Goal: Task Accomplishment & Management: Manage account settings

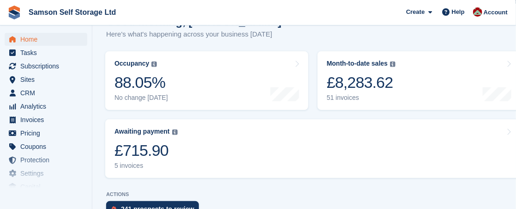
scroll to position [110, 0]
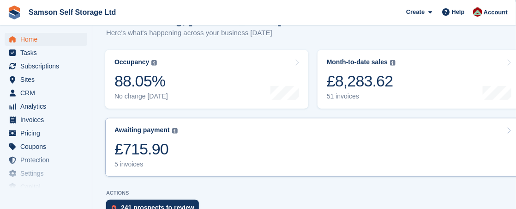
click at [164, 152] on div "£715.90" at bounding box center [146, 148] width 63 height 19
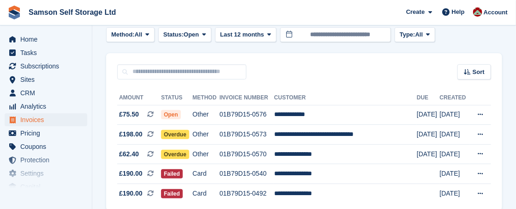
scroll to position [55, 0]
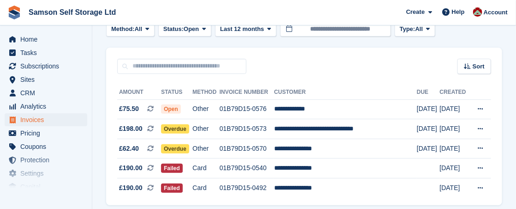
click at [180, 170] on span "Failed" at bounding box center [172, 168] width 22 height 9
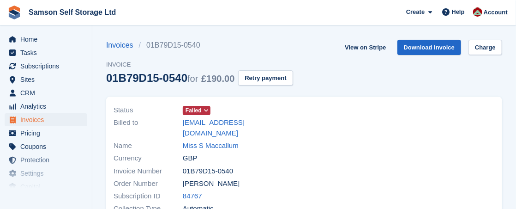
click at [205, 111] on icon at bounding box center [206, 111] width 5 height 6
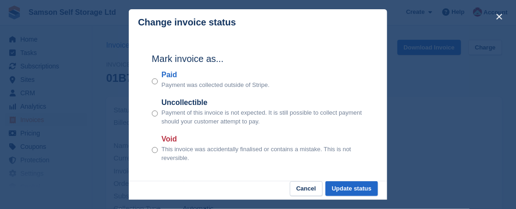
click at [351, 186] on button "Update status" at bounding box center [352, 188] width 53 height 15
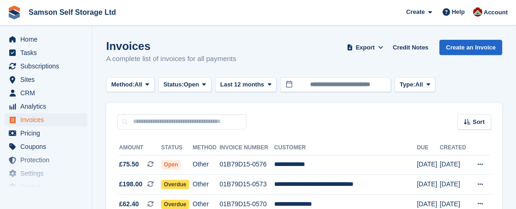
scroll to position [55, 0]
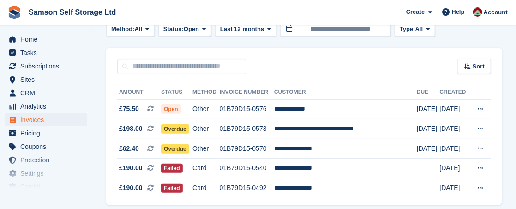
click at [176, 190] on span "Failed" at bounding box center [172, 187] width 22 height 9
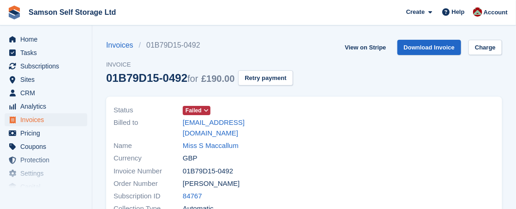
click at [197, 115] on span "Failed" at bounding box center [197, 110] width 28 height 9
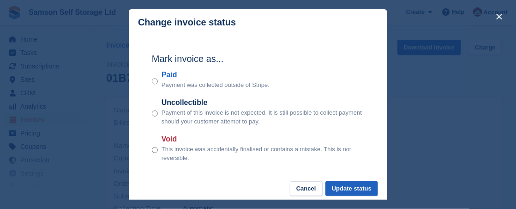
click at [349, 195] on button "Update status" at bounding box center [352, 188] width 53 height 15
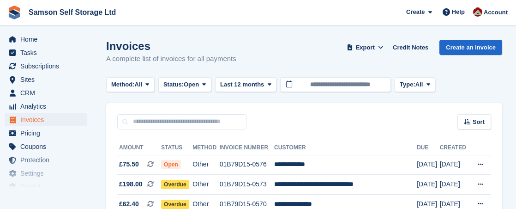
scroll to position [55, 0]
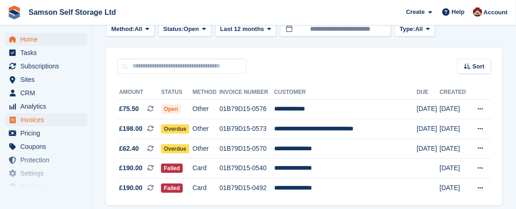
click at [28, 43] on span "Home" at bounding box center [47, 39] width 55 height 13
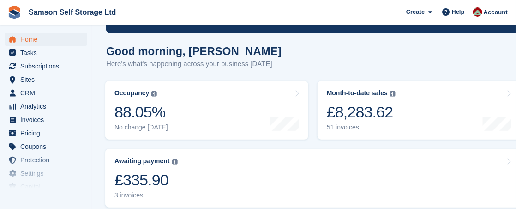
scroll to position [80, 0]
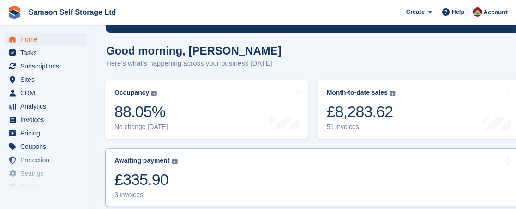
click at [145, 179] on div "£335.90" at bounding box center [146, 179] width 63 height 19
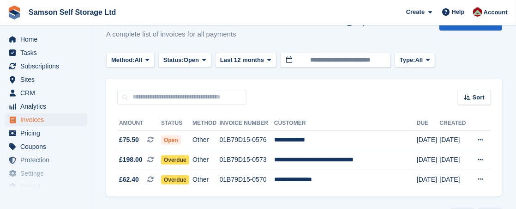
scroll to position [51, 0]
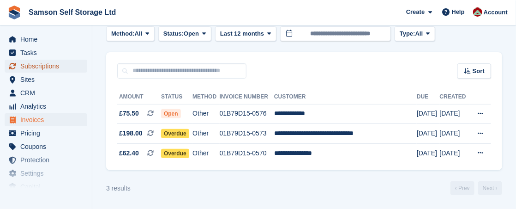
click at [30, 66] on span "Subscriptions" at bounding box center [47, 66] width 55 height 13
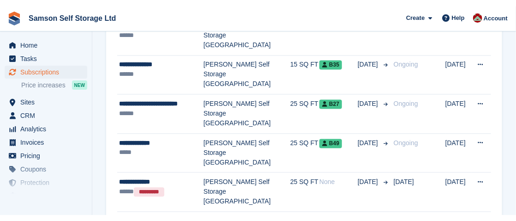
scroll to position [559, 0]
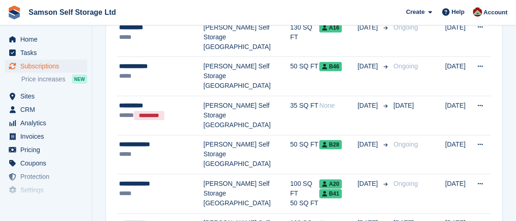
scroll to position [944, 0]
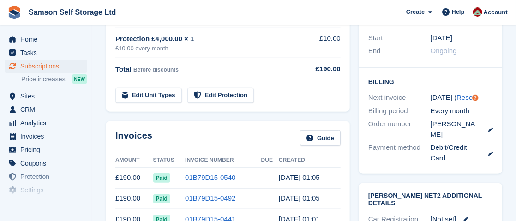
scroll to position [212, 0]
